Goal: Task Accomplishment & Management: Use online tool/utility

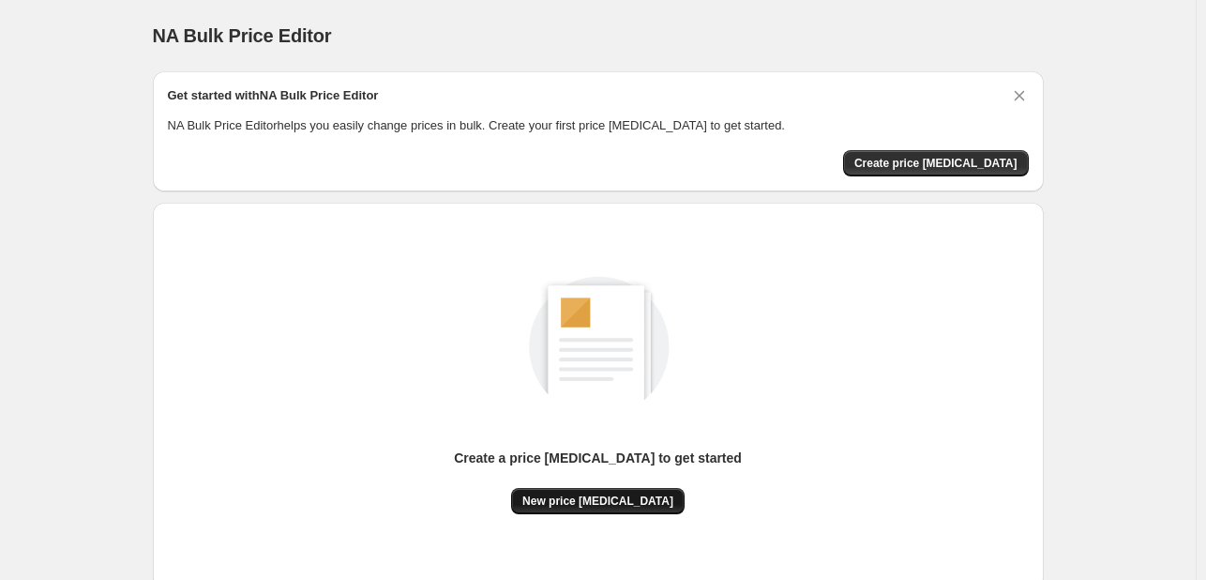
click at [585, 490] on button "New price change job" at bounding box center [598, 501] width 174 height 26
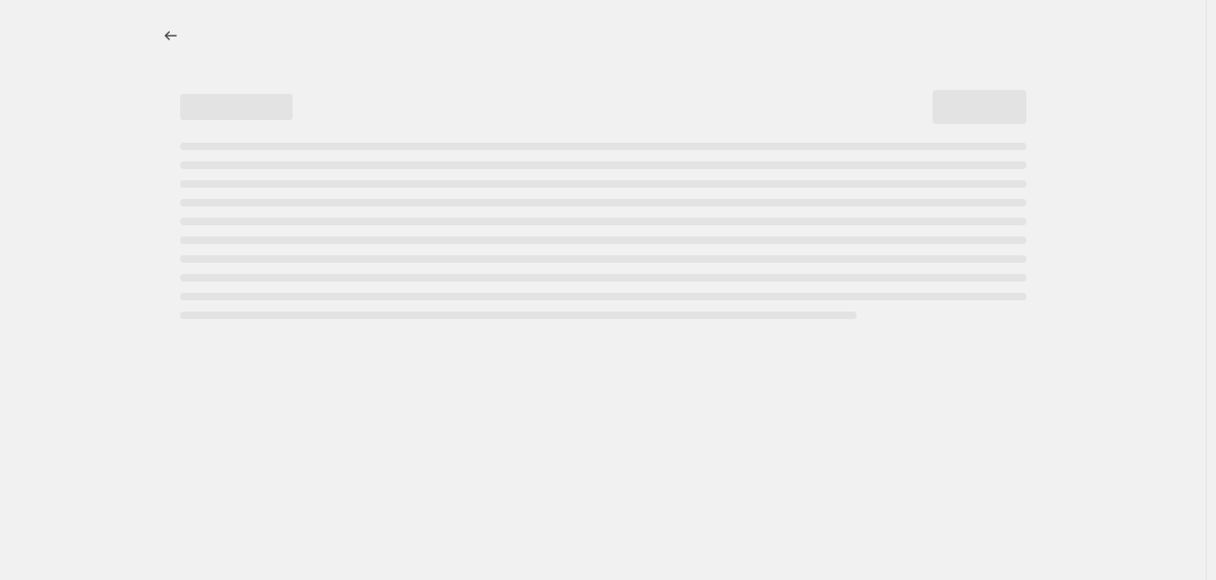
select select "percentage"
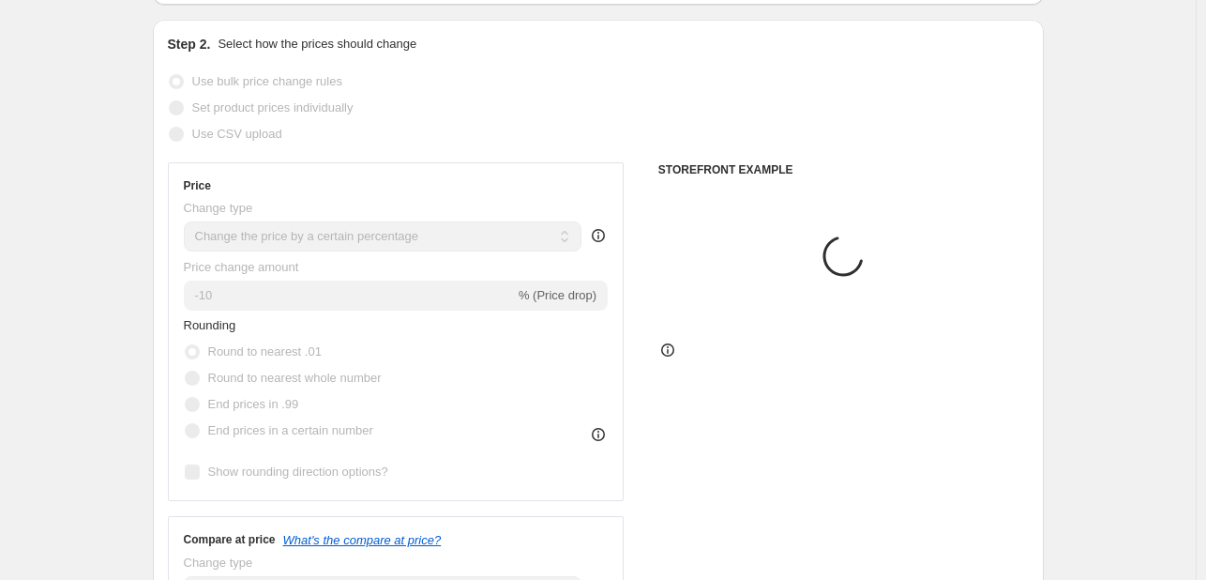
scroll to position [188, 0]
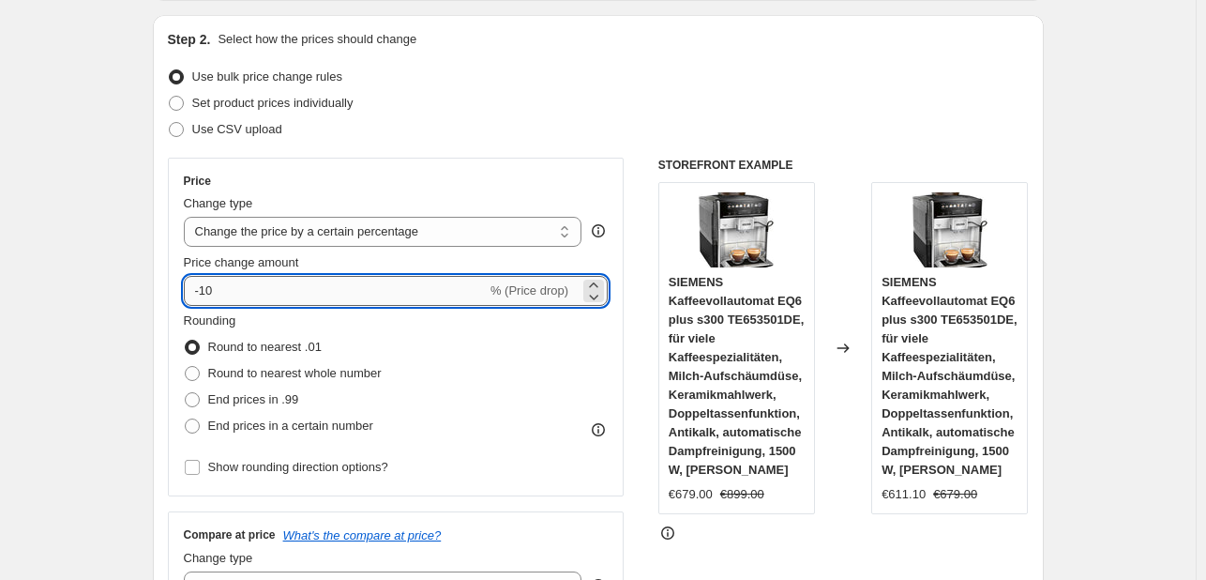
click at [323, 291] on input "-10" at bounding box center [335, 291] width 303 height 30
type input "-1"
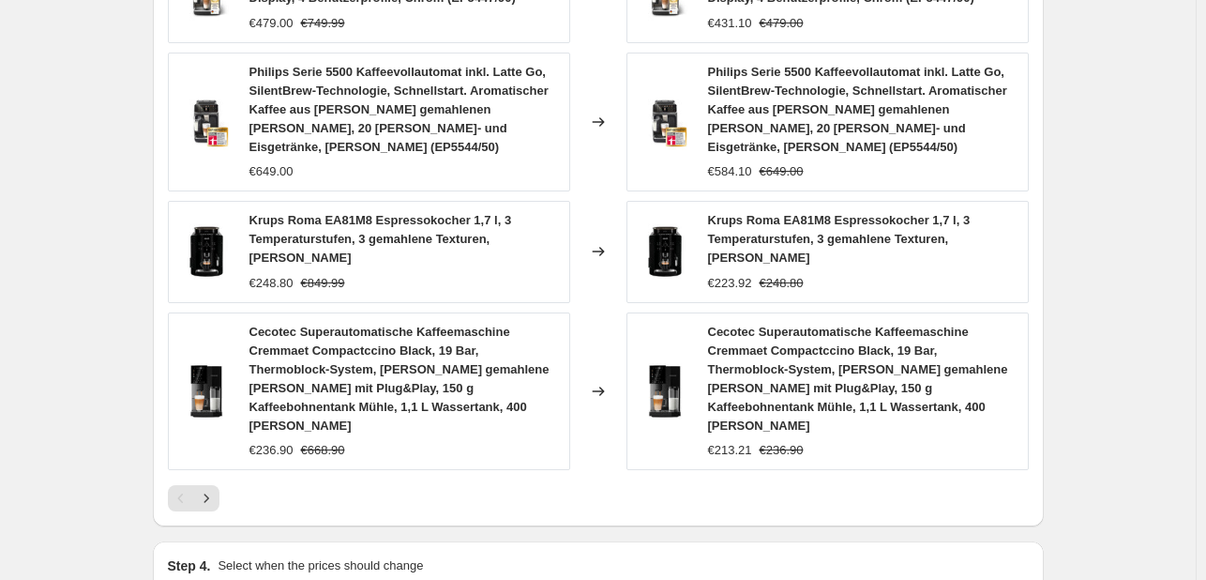
scroll to position [1493, 0]
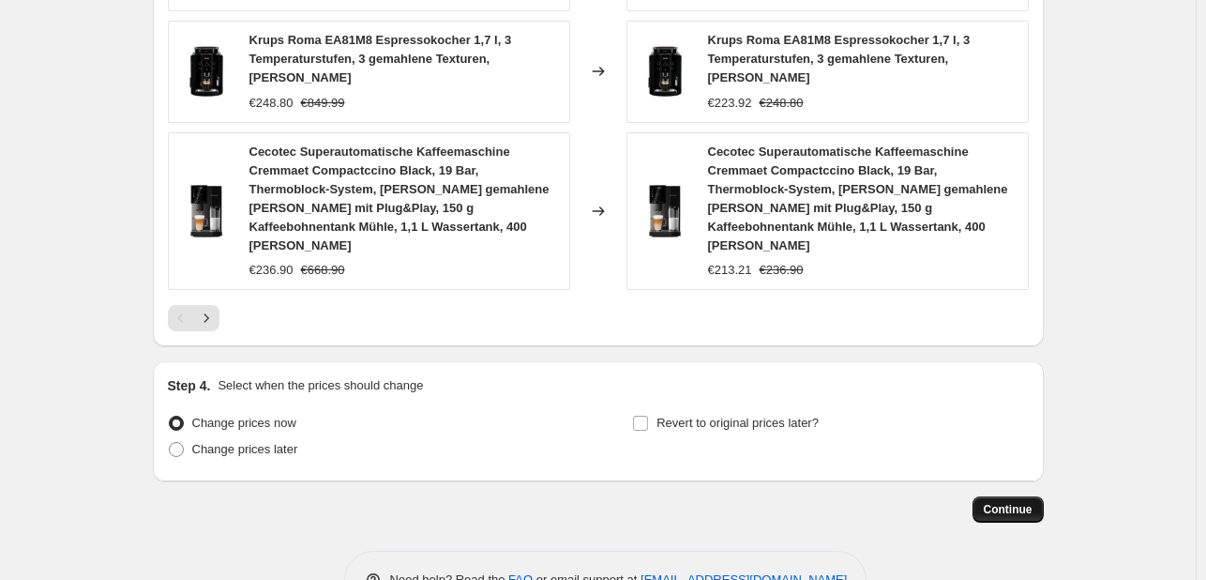
type input "-30"
click at [1020, 502] on span "Continue" at bounding box center [1008, 509] width 49 height 15
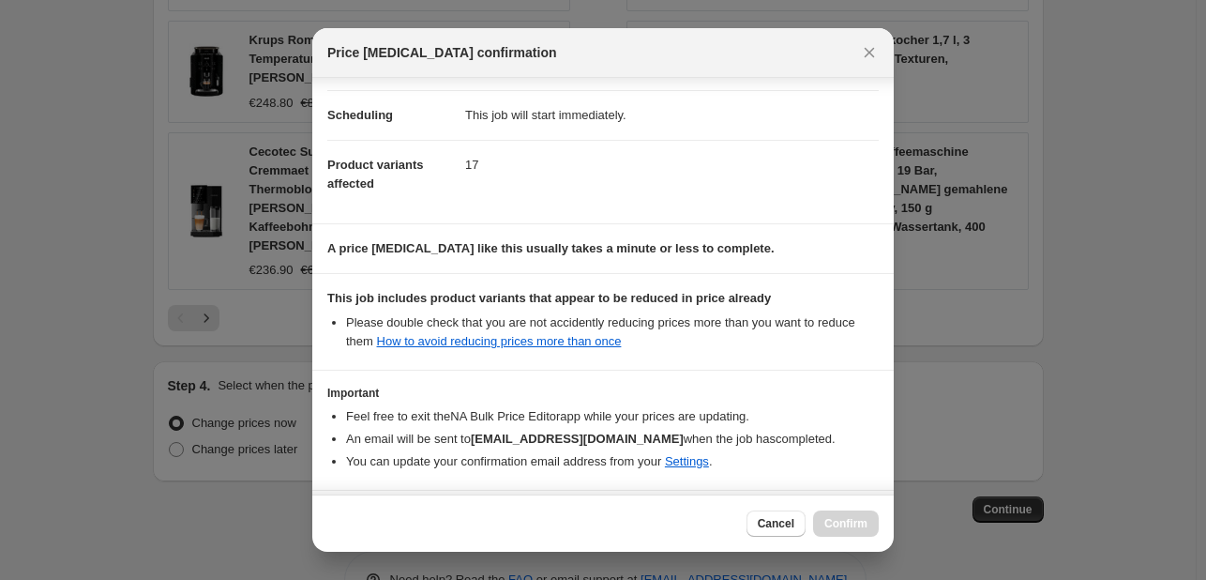
scroll to position [208, 0]
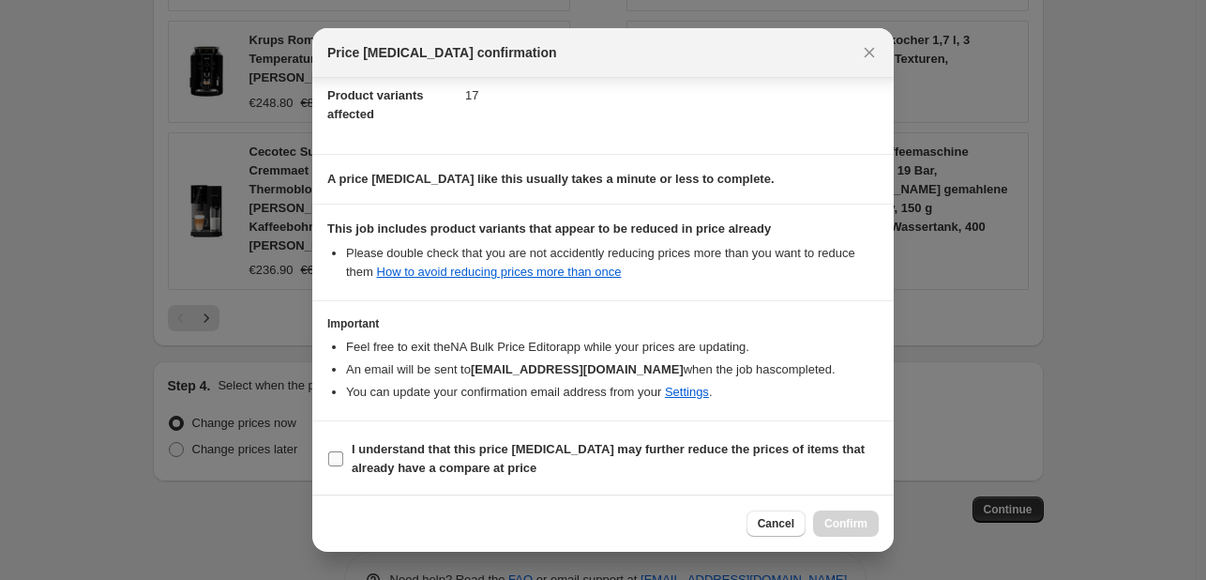
click at [428, 455] on span "I understand that this price change job may further reduce the prices of items …" at bounding box center [615, 459] width 527 height 38
click at [343, 455] on input "I understand that this price change job may further reduce the prices of items …" at bounding box center [335, 458] width 15 height 15
checkbox input "true"
click at [853, 513] on button "Confirm" at bounding box center [846, 523] width 66 height 26
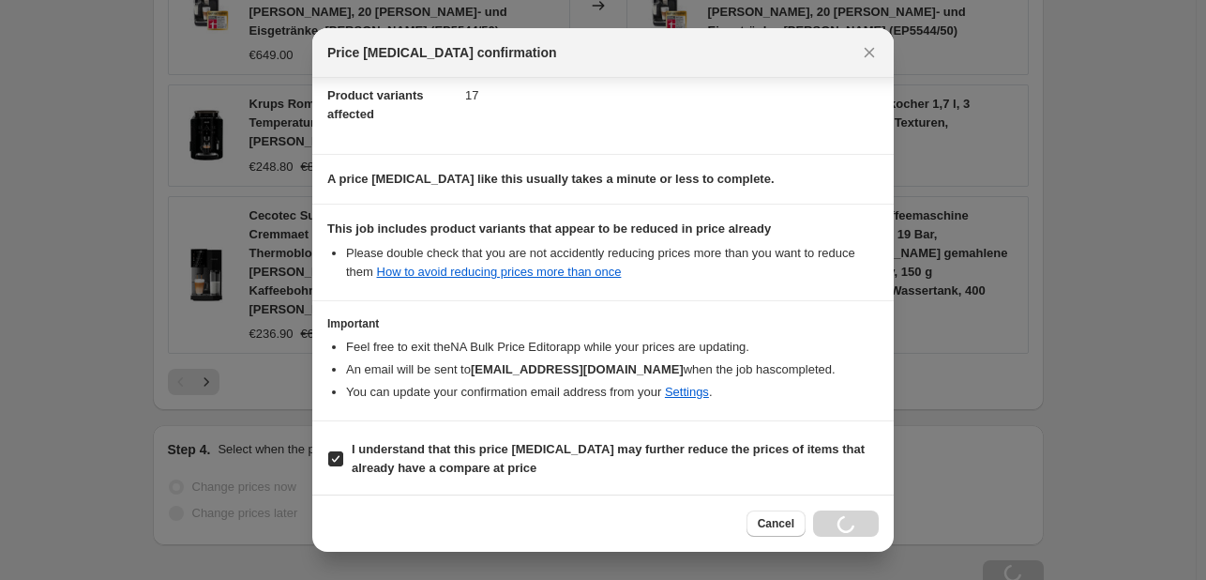
scroll to position [1557, 0]
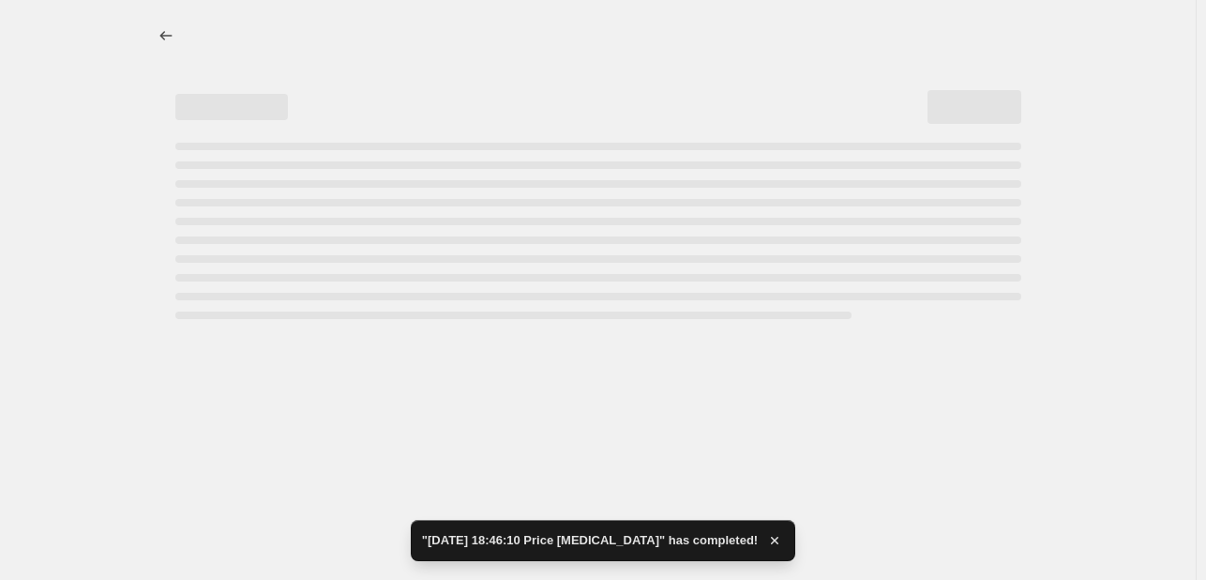
select select "percentage"
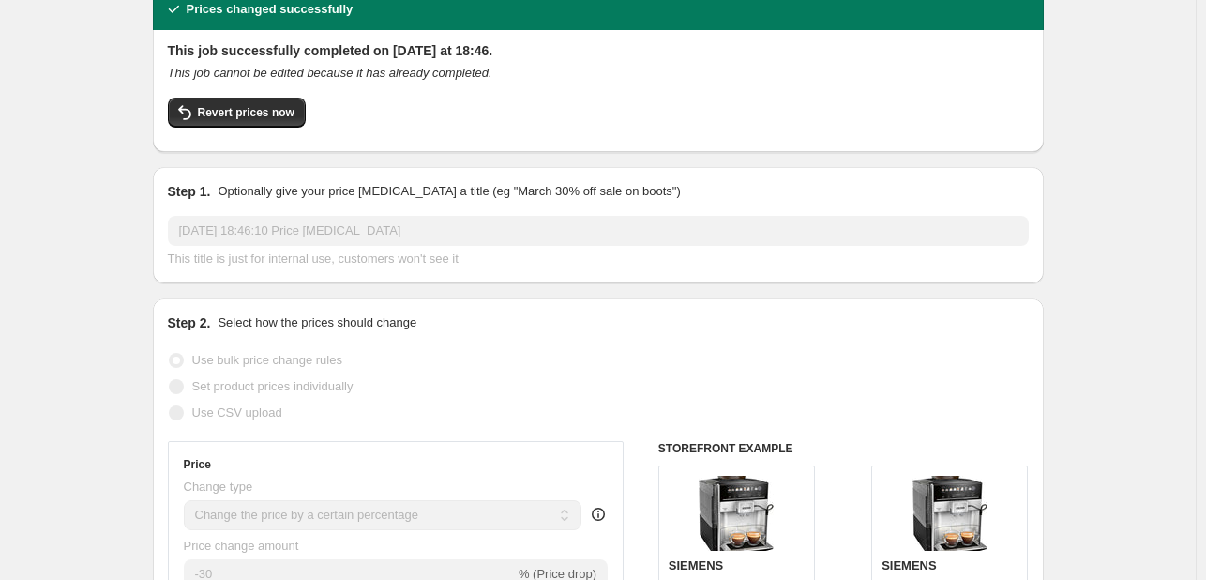
scroll to position [0, 0]
